Goal: Check status: Check status

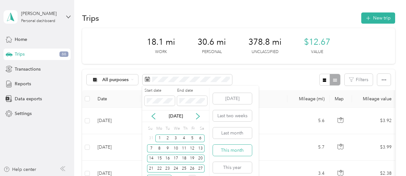
click at [234, 152] on button "This month" at bounding box center [232, 150] width 39 height 11
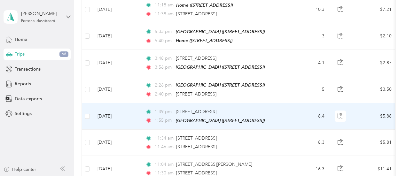
scroll to position [270, 0]
